Goal: Complete application form: Complete application form

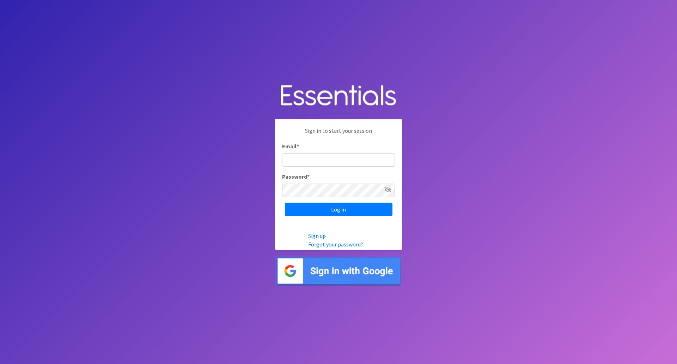
click at [308, 156] on input "Email *" at bounding box center [338, 159] width 113 height 13
type input "[PERSON_NAME][EMAIL_ADDRESS][PERSON_NAME][US_STATE][DOMAIN_NAME]"
click at [285, 202] on input "Log in" at bounding box center [339, 208] width 108 height 13
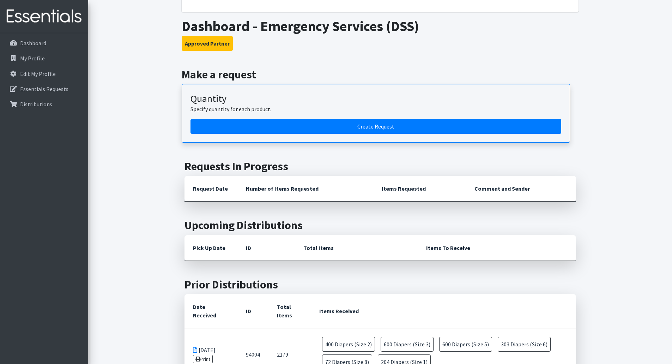
scroll to position [35, 0]
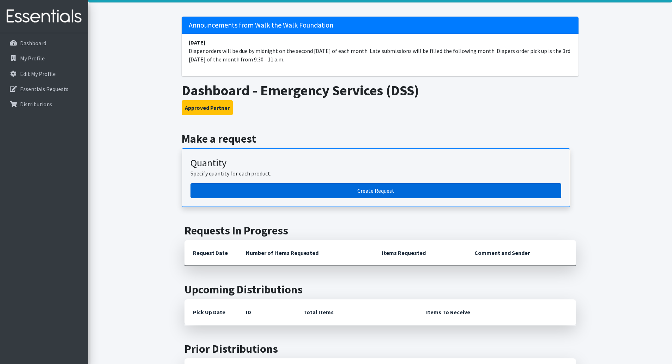
click at [414, 189] on link "Create Request" at bounding box center [375, 190] width 371 height 15
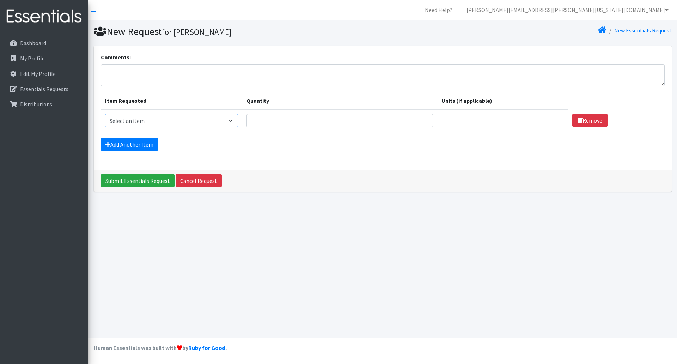
click at [199, 122] on select "Select an item Baby Wipes Diapers (Newborn). Diapers (Size 1) Diapers (Size 2) …" at bounding box center [171, 120] width 133 height 13
select select "14678"
click at [105, 114] on select "Select an item Baby Wipes Diapers (Newborn). Diapers (Size 1) Diapers (Size 2) …" at bounding box center [171, 120] width 133 height 13
click at [260, 121] on input "Quantity" at bounding box center [339, 120] width 187 height 13
click at [64, 23] on img at bounding box center [44, 17] width 83 height 24
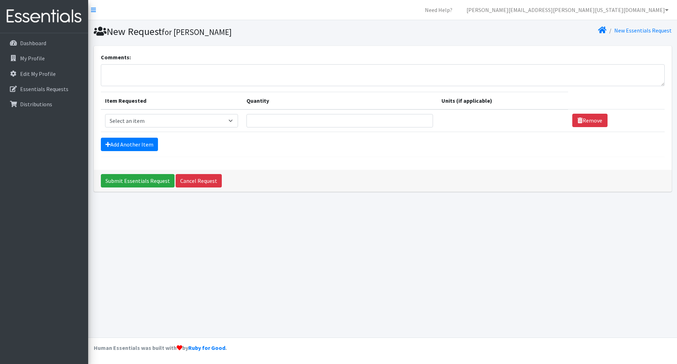
click at [65, 15] on img at bounding box center [44, 17] width 83 height 24
click at [46, 41] on link "Dashboard" at bounding box center [44, 43] width 83 height 14
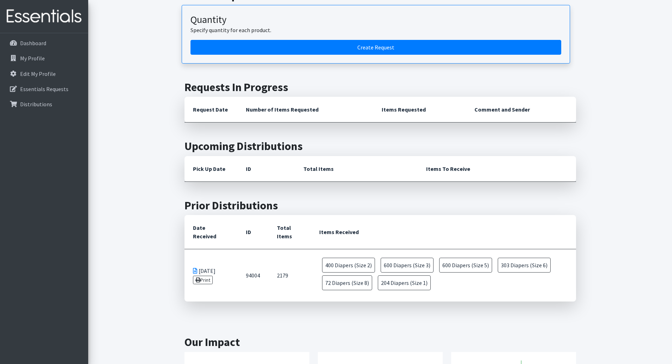
scroll to position [51, 0]
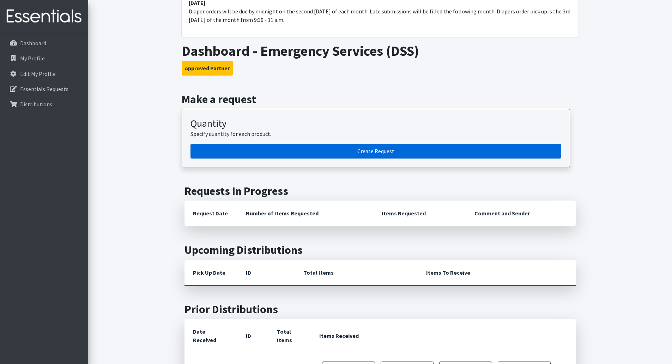
drag, startPoint x: 314, startPoint y: 147, endPoint x: 397, endPoint y: 182, distance: 90.1
click at [314, 147] on link "Create Request" at bounding box center [375, 150] width 371 height 15
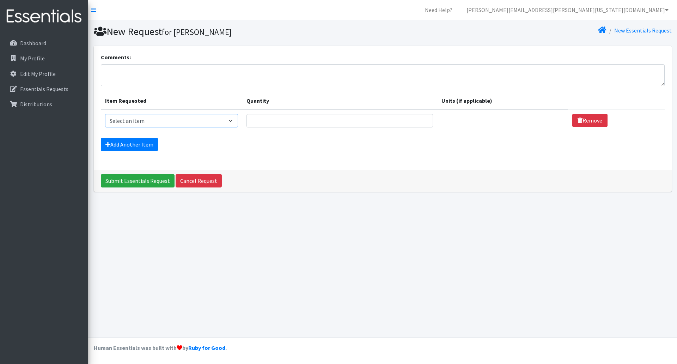
click at [216, 119] on select "Select an item Baby Wipes Diapers (Newborn). Diapers (Size 1) Diapers (Size 2) …" at bounding box center [171, 120] width 133 height 13
select select "14678"
click at [105, 114] on select "Select an item Baby Wipes Diapers (Newborn). Diapers (Size 1) Diapers (Size 2) …" at bounding box center [171, 120] width 133 height 13
click at [269, 120] on input "Quantity" at bounding box center [339, 120] width 187 height 13
type input "30"
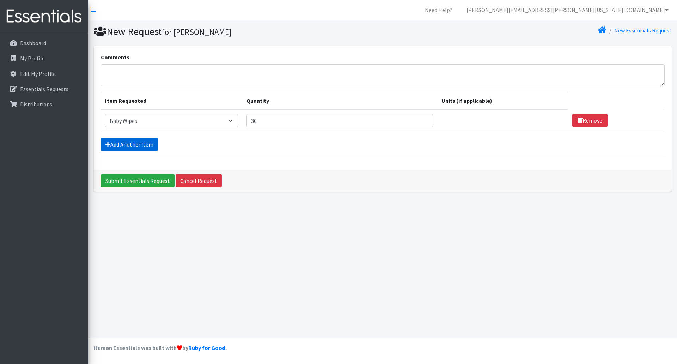
click at [130, 146] on link "Add Another Item" at bounding box center [129, 144] width 57 height 13
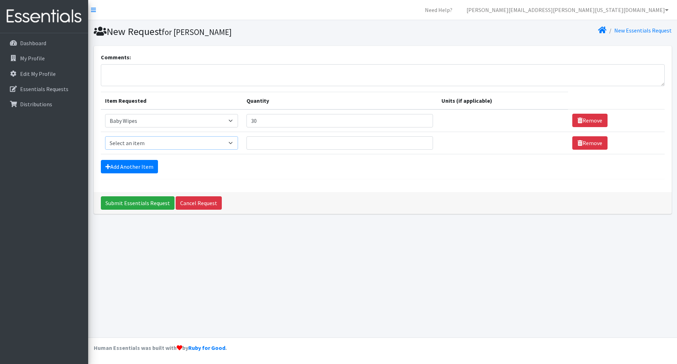
click at [170, 141] on select "Select an item Baby Wipes Diapers (Newborn). Diapers (Size 1) Diapers (Size 2) …" at bounding box center [171, 142] width 133 height 13
select select "11523"
click at [105, 136] on select "Select an item Baby Wipes Diapers (Newborn). Diapers (Size 1) Diapers (Size 2) …" at bounding box center [171, 142] width 133 height 13
click at [259, 147] on input "Quantity" at bounding box center [339, 142] width 187 height 13
type input "10"
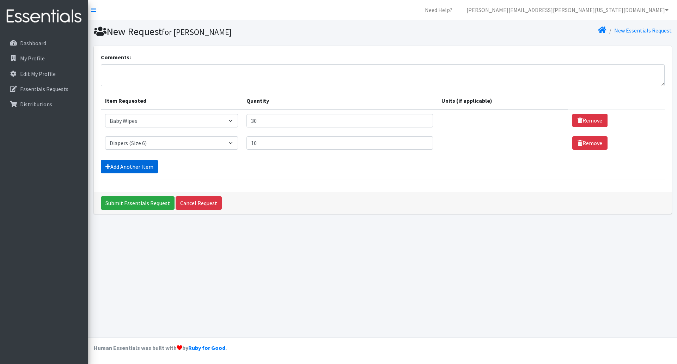
click at [147, 169] on link "Add Another Item" at bounding box center [129, 166] width 57 height 13
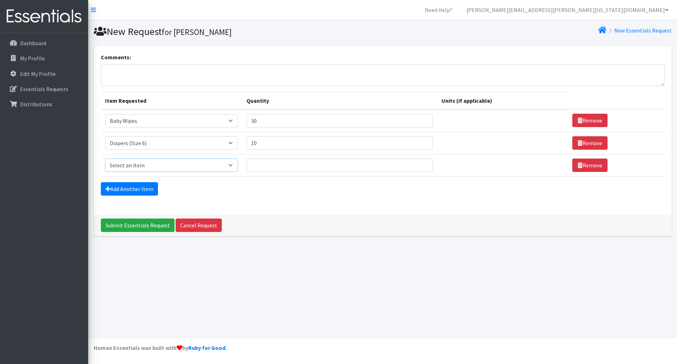
click at [226, 160] on select "Select an item Baby Wipes Diapers (Newborn). Diapers (Size 1) Diapers (Size 2) …" at bounding box center [171, 164] width 133 height 13
select select "11547"
click at [105, 158] on select "Select an item Baby Wipes Diapers (Newborn). Diapers (Size 1) Diapers (Size 2) …" at bounding box center [171, 164] width 133 height 13
click at [265, 160] on input "Quantity" at bounding box center [339, 164] width 187 height 13
type input "1"
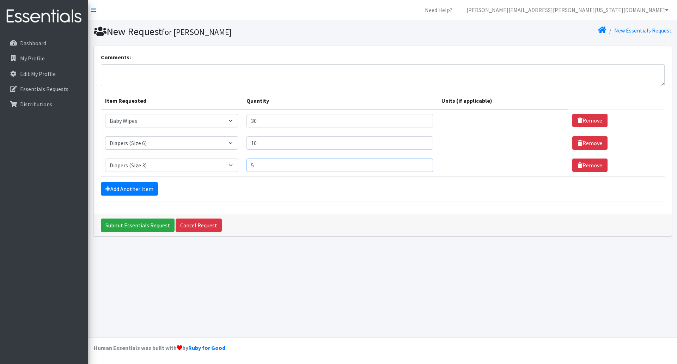
type input "5"
drag, startPoint x: 281, startPoint y: 142, endPoint x: 243, endPoint y: 144, distance: 38.5
click at [243, 144] on tr "Item Requested Select an item Baby Wipes Diapers (Newborn). Diapers (Size 1) Di…" at bounding box center [383, 143] width 564 height 22
drag, startPoint x: 276, startPoint y: 143, endPoint x: 251, endPoint y: 144, distance: 24.7
click at [251, 144] on input "5" at bounding box center [339, 142] width 187 height 13
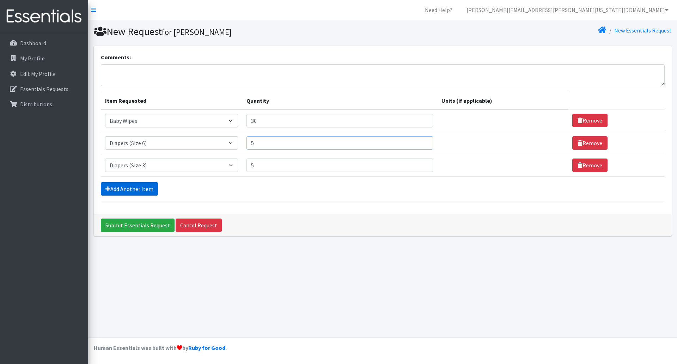
type input "5"
click at [148, 187] on link "Add Another Item" at bounding box center [129, 188] width 57 height 13
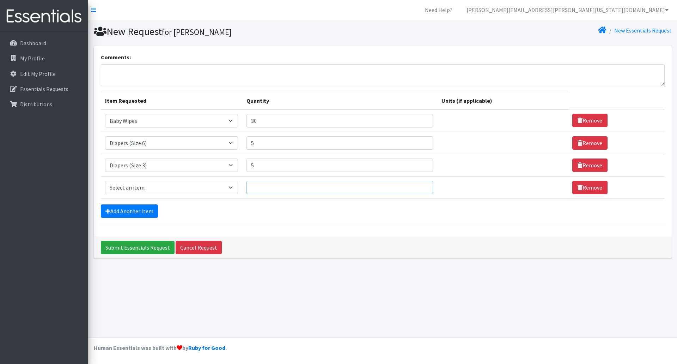
click at [256, 188] on input "Quantity" at bounding box center [339, 187] width 187 height 13
type input "10"
click at [222, 190] on select "Select an item Baby Wipes Diapers (Newborn). Diapers (Size 1) Diapers (Size 2) …" at bounding box center [171, 187] width 133 height 13
select select "11539"
click at [105, 181] on select "Select an item Baby Wipes Diapers (Newborn). Diapers (Size 1) Diapers (Size 2) …" at bounding box center [171, 187] width 133 height 13
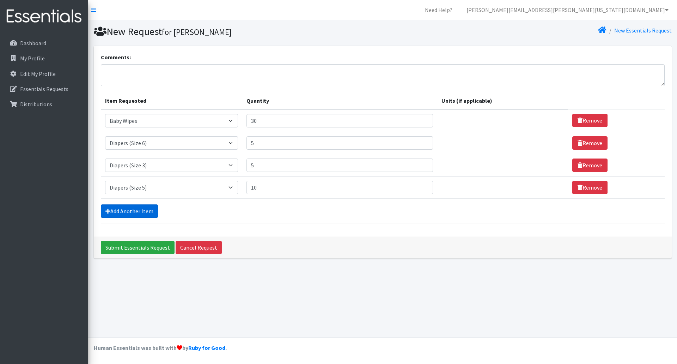
click at [149, 213] on link "Add Another Item" at bounding box center [129, 210] width 57 height 13
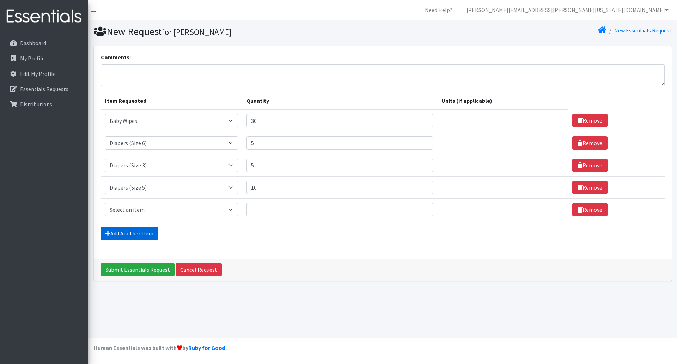
click at [147, 234] on link "Add Another Item" at bounding box center [129, 232] width 57 height 13
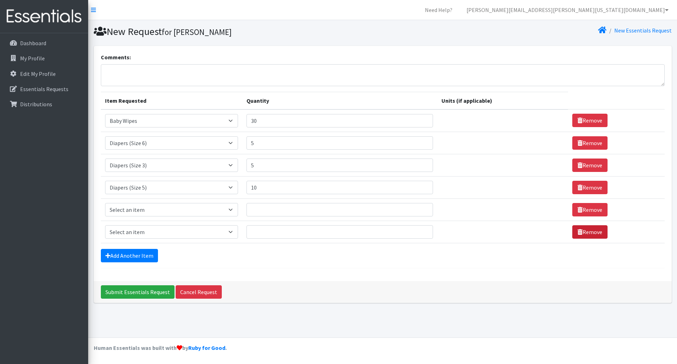
click at [581, 232] on link "Remove" at bounding box center [589, 231] width 35 height 13
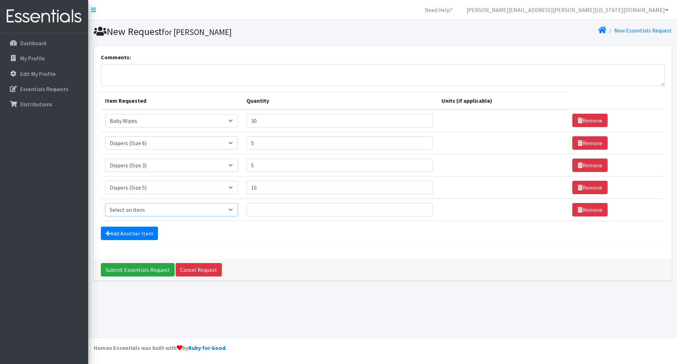
click at [167, 212] on select "Select an item Baby Wipes Diapers (Newborn). Diapers (Size 1) Diapers (Size 2) …" at bounding box center [171, 209] width 133 height 13
select select "11545"
click at [105, 203] on select "Select an item Baby Wipes Diapers (Newborn). Diapers (Size 1) Diapers (Size 2) …" at bounding box center [171, 209] width 133 height 13
click at [256, 210] on input "Quantity" at bounding box center [339, 209] width 187 height 13
type input "5"
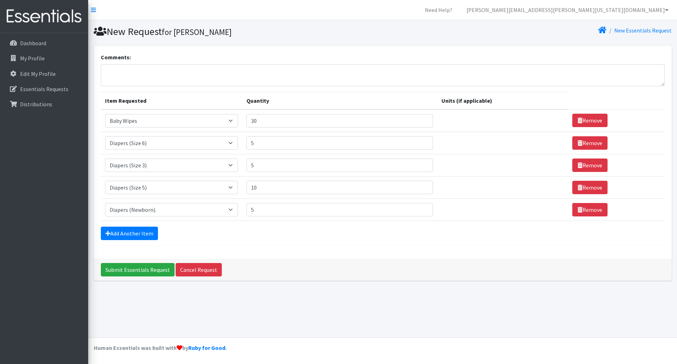
click at [292, 231] on div "Add Another Item" at bounding box center [383, 232] width 564 height 13
drag, startPoint x: 265, startPoint y: 187, endPoint x: 234, endPoint y: 188, distance: 31.4
click at [234, 188] on tr "Item Requested Select an item Baby Wipes Diapers (Newborn). Diapers (Size 1) Di…" at bounding box center [383, 187] width 564 height 22
type input "5"
click at [299, 230] on div "Add Another Item" at bounding box center [383, 232] width 564 height 13
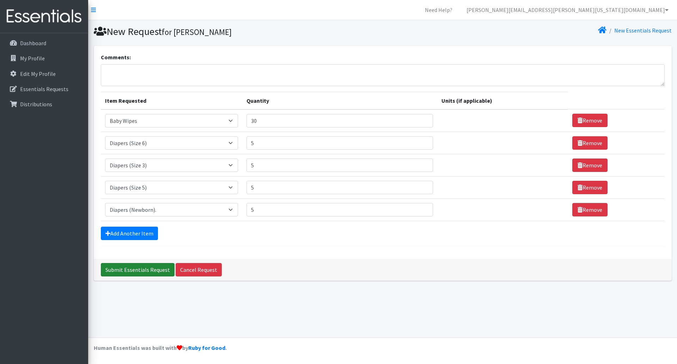
click at [140, 271] on input "Submit Essentials Request" at bounding box center [138, 269] width 74 height 13
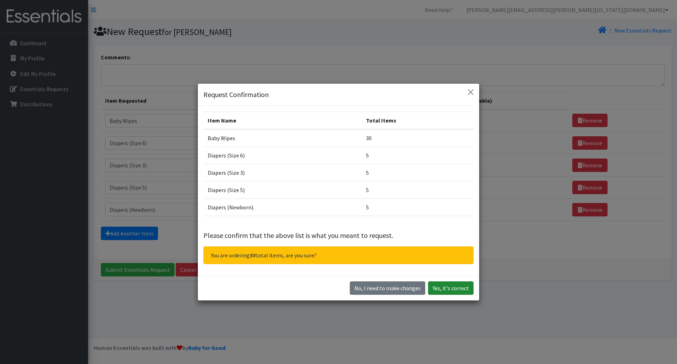
click at [455, 290] on button "Yes, it's correct" at bounding box center [450, 287] width 45 height 13
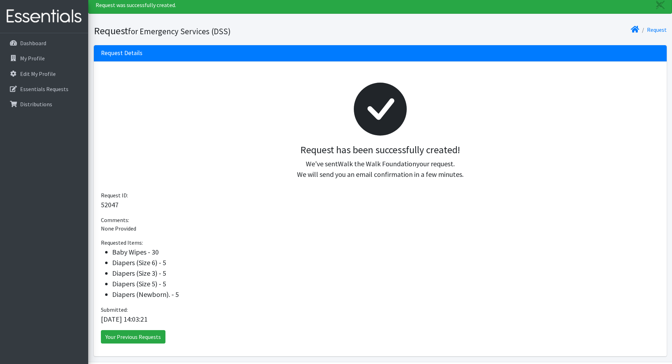
scroll to position [48, 0]
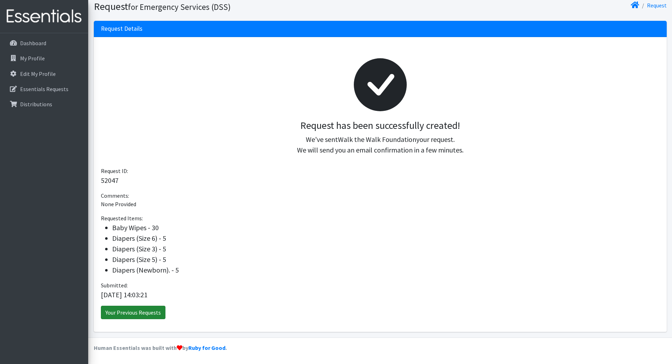
click at [154, 309] on link "Your Previous Requests" at bounding box center [133, 311] width 65 height 13
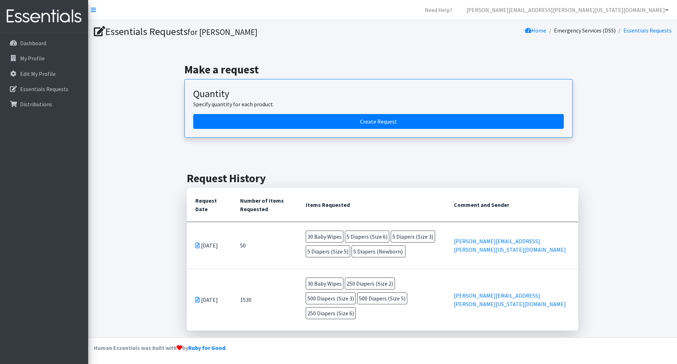
click at [371, 283] on span "250 Diapers (Size 2)" at bounding box center [370, 283] width 50 height 12
click at [196, 244] on td "Sep 11 2025" at bounding box center [209, 244] width 45 height 47
click at [196, 242] on icon at bounding box center [197, 245] width 4 height 6
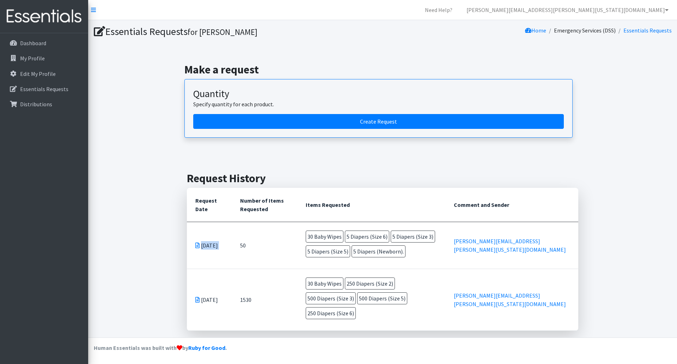
click at [196, 242] on icon at bounding box center [197, 245] width 4 height 6
click at [239, 244] on td "50" at bounding box center [265, 244] width 66 height 47
drag, startPoint x: 334, startPoint y: 253, endPoint x: 285, endPoint y: 249, distance: 49.3
click at [285, 249] on td "50" at bounding box center [265, 244] width 66 height 47
click at [653, 13] on link "[PERSON_NAME][EMAIL_ADDRESS][PERSON_NAME][US_STATE][DOMAIN_NAME]" at bounding box center [567, 10] width 213 height 14
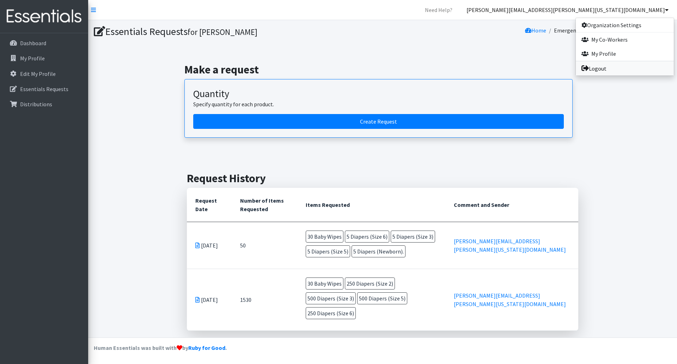
click at [613, 67] on link "Logout" at bounding box center [625, 68] width 98 height 14
